Goal: Information Seeking & Learning: Learn about a topic

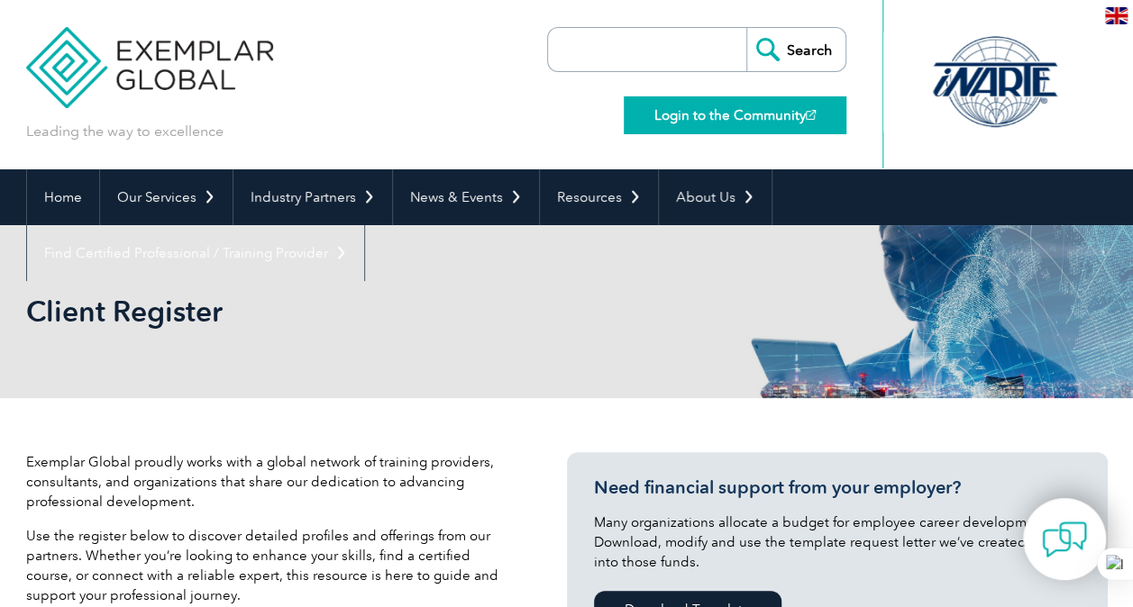
click at [806, 113] on img at bounding box center [811, 115] width 10 height 10
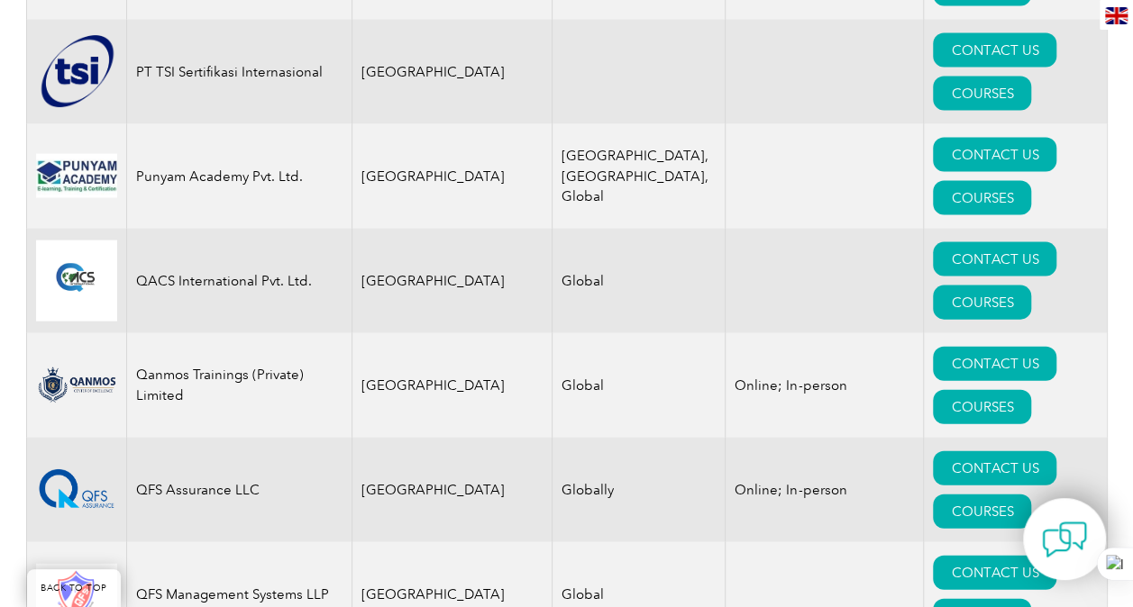
scroll to position [22265, 0]
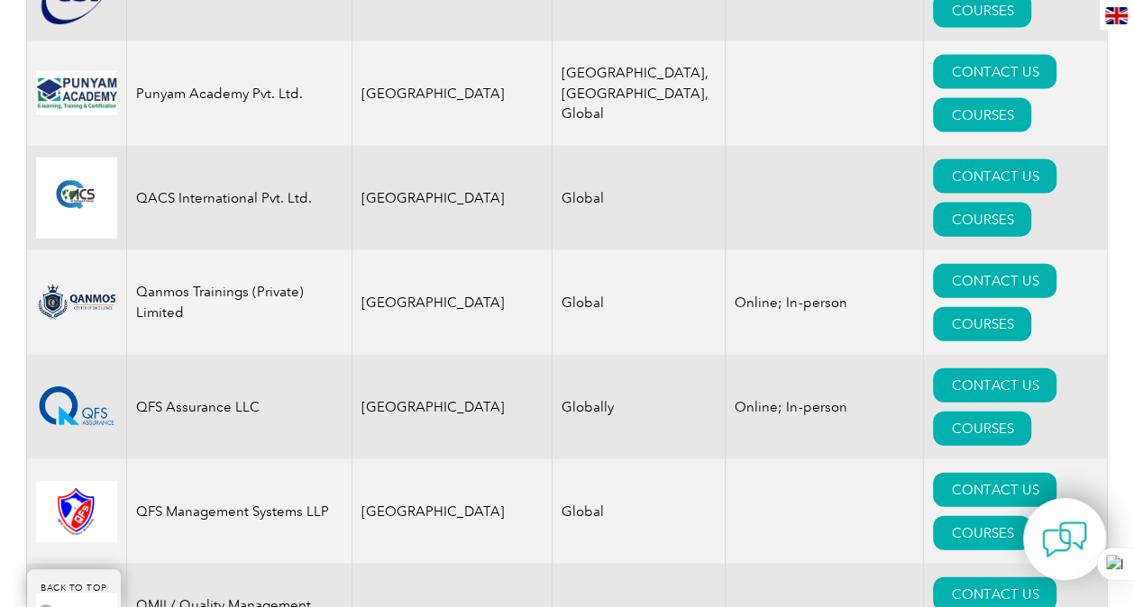
scroll to position [22308, 0]
